Goal: Navigation & Orientation: Go to known website

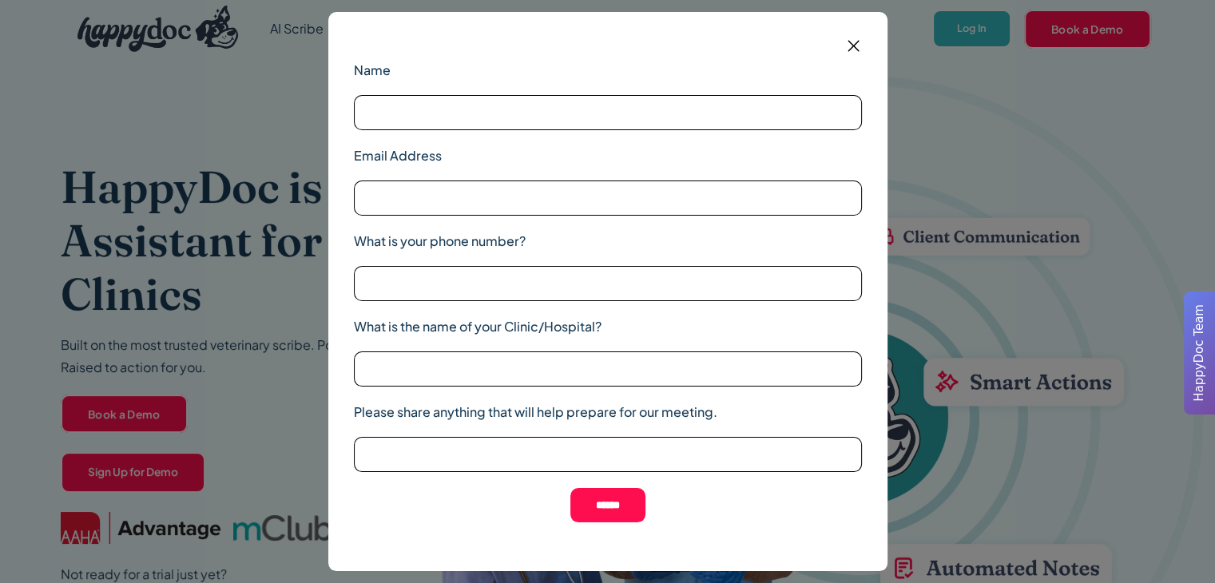
click at [852, 65] on label "Name" at bounding box center [608, 70] width 508 height 19
click at [852, 95] on input "Name" at bounding box center [608, 112] width 508 height 35
click at [970, 27] on div "Name Email Address What is your phone number? What is the name of your Clinic/H…" at bounding box center [607, 291] width 1215 height 583
click at [850, 61] on label "Name" at bounding box center [608, 70] width 508 height 19
click at [850, 95] on input "Name" at bounding box center [608, 112] width 508 height 35
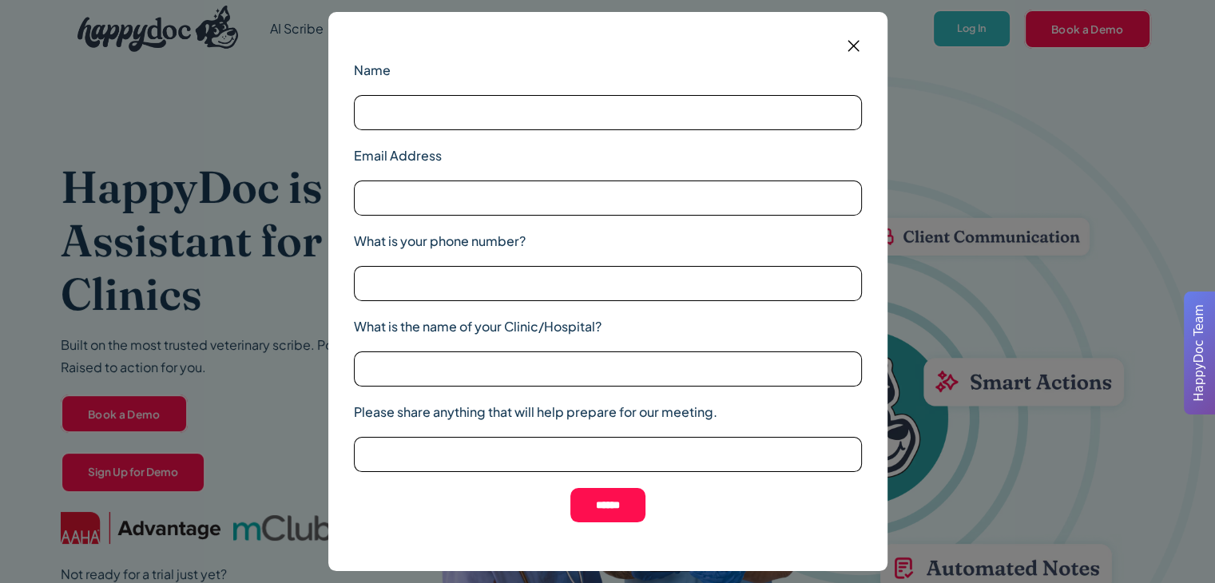
click at [1029, 243] on div "Name Email Address What is your phone number? What is the name of your Clinic/H…" at bounding box center [607, 291] width 1215 height 583
click at [859, 46] on img at bounding box center [854, 46] width 20 height 20
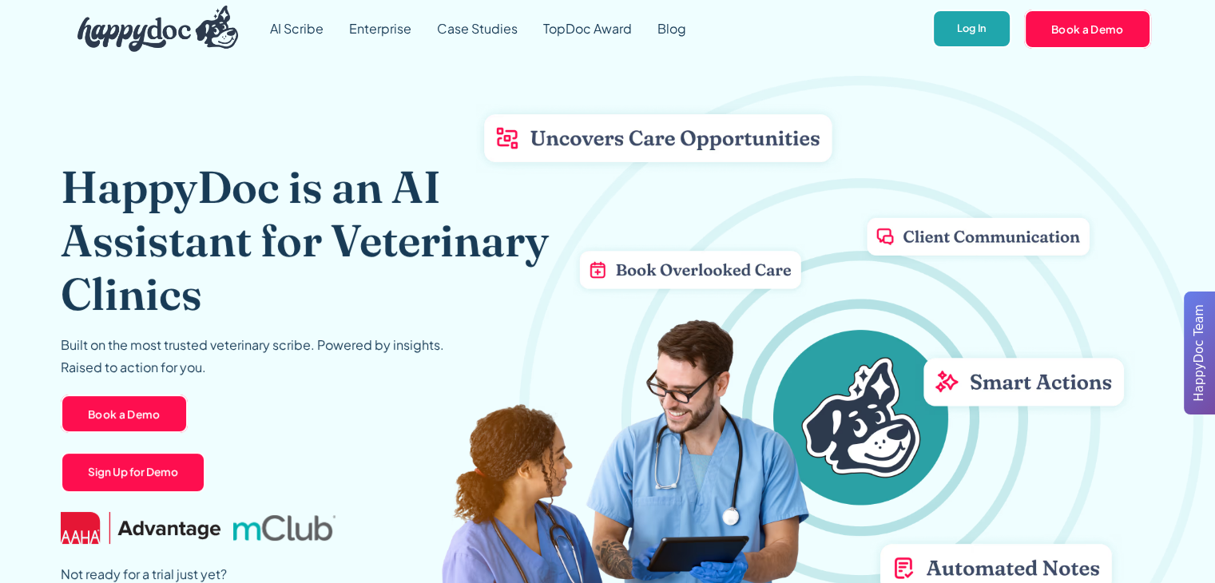
click at [960, 34] on link "Log In" at bounding box center [971, 29] width 79 height 39
